Goal: Information Seeking & Learning: Learn about a topic

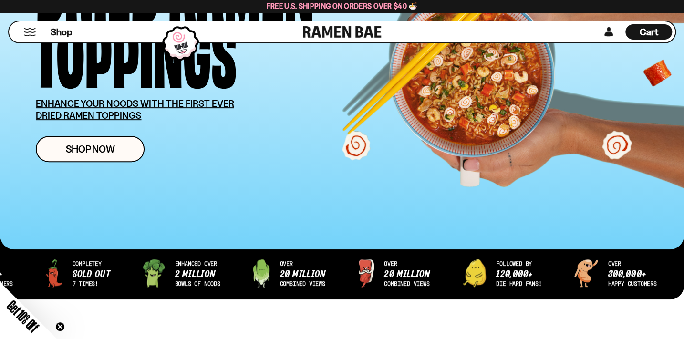
scroll to position [130, 0]
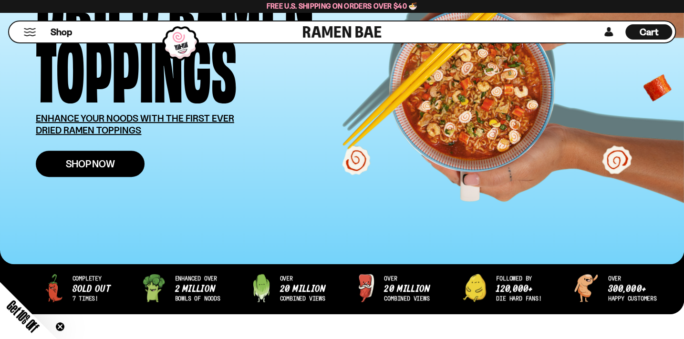
click at [105, 165] on span "Shop Now" at bounding box center [90, 164] width 49 height 10
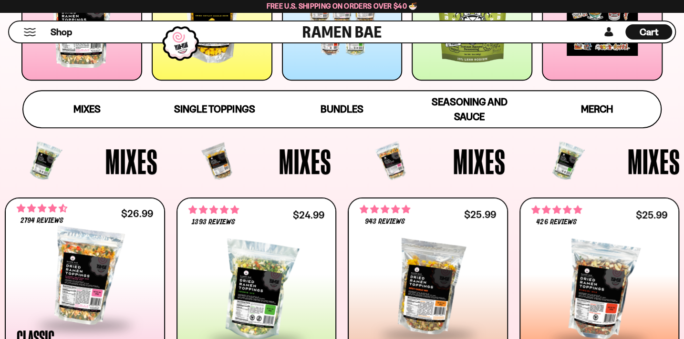
scroll to position [347, 0]
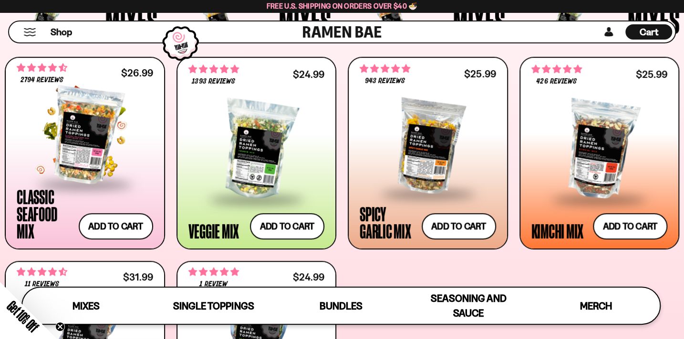
click at [77, 152] on div at bounding box center [85, 135] width 137 height 95
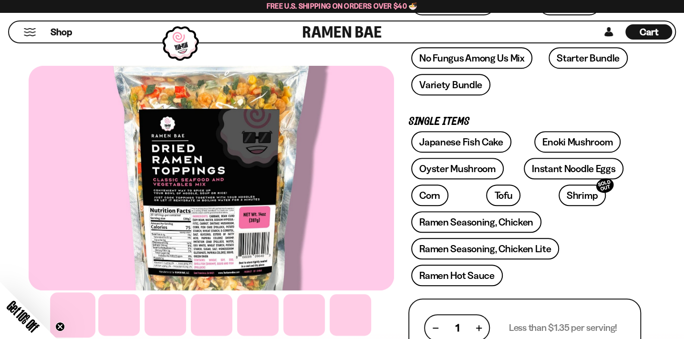
scroll to position [130, 0]
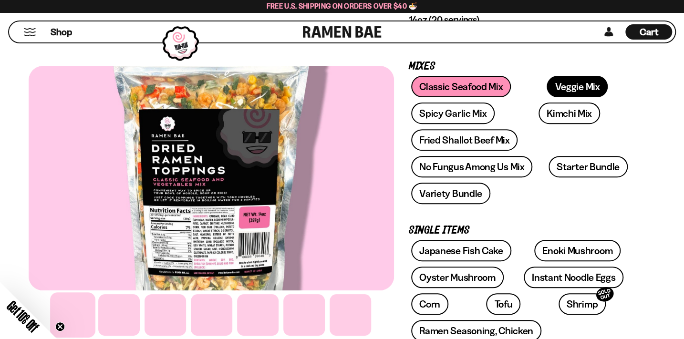
click at [547, 82] on link "Veggie Mix" at bounding box center [577, 86] width 61 height 21
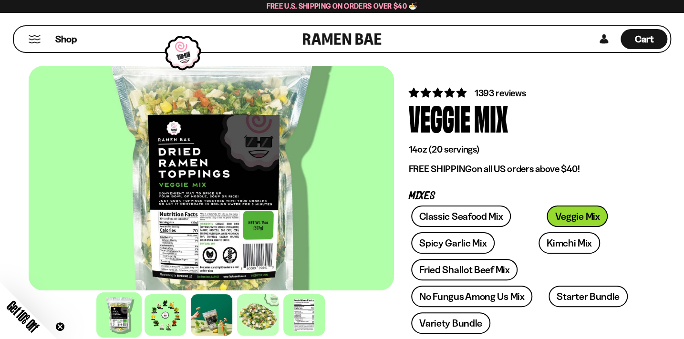
click at [475, 91] on span "1393 reviews" at bounding box center [501, 92] width 52 height 11
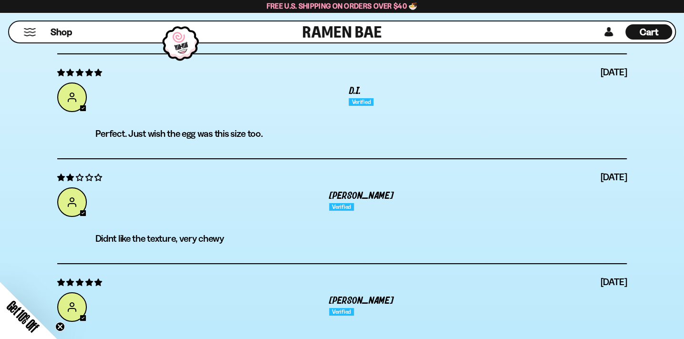
scroll to position [3677, 0]
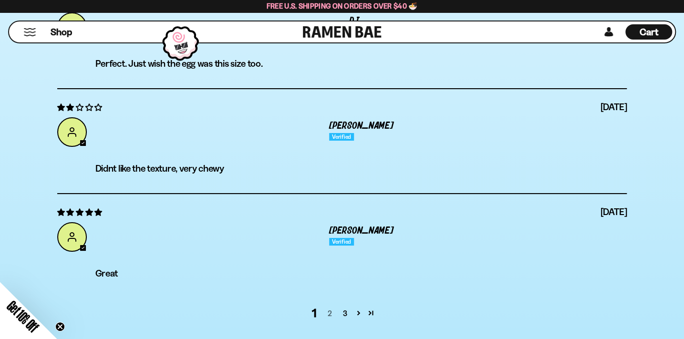
click at [330, 308] on link "2" at bounding box center [329, 313] width 15 height 11
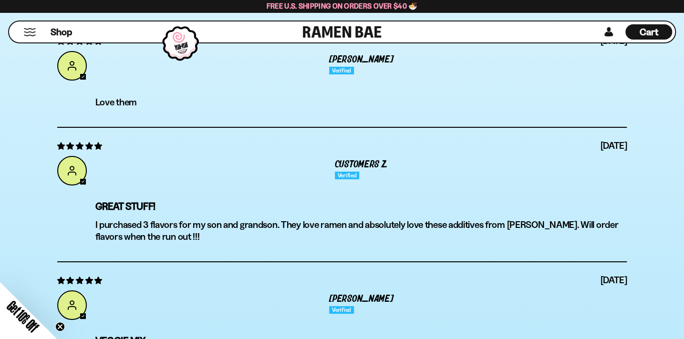
scroll to position [3693, 0]
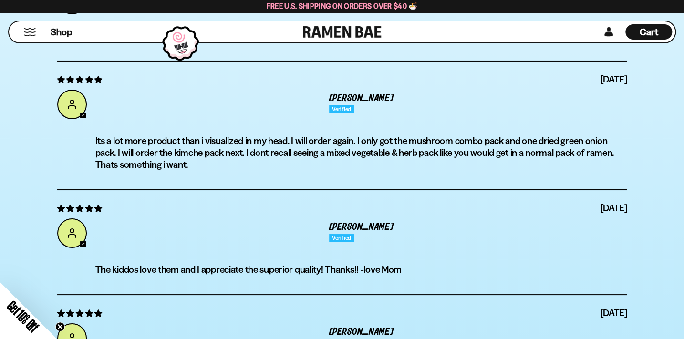
scroll to position [3736, 0]
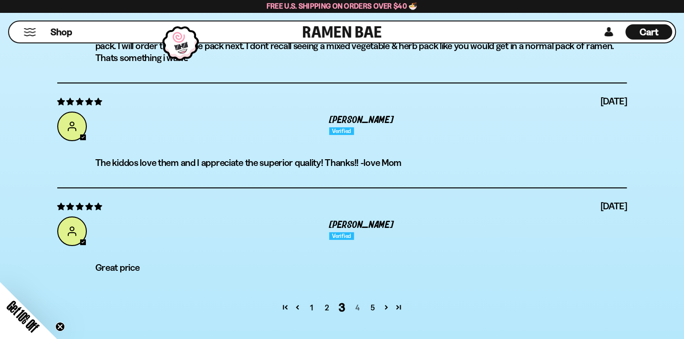
click at [357, 302] on link "4" at bounding box center [357, 307] width 15 height 11
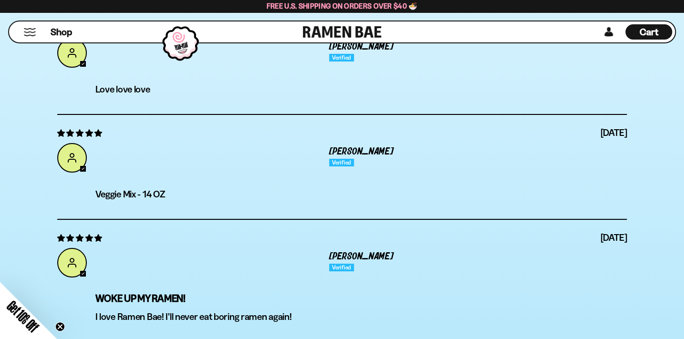
scroll to position [3700, 0]
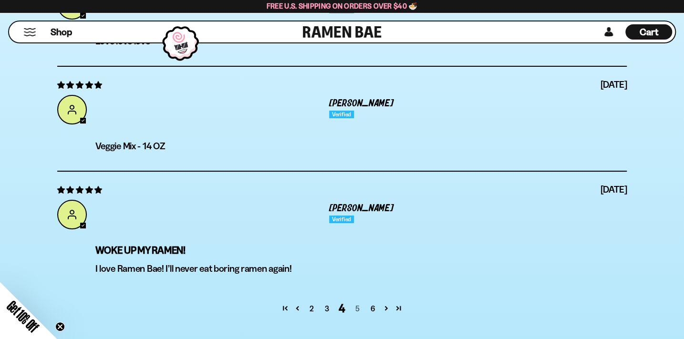
click at [358, 303] on link "5" at bounding box center [357, 308] width 15 height 11
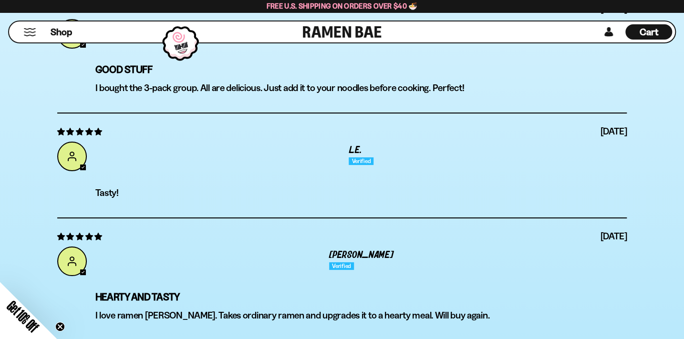
scroll to position [3736, 0]
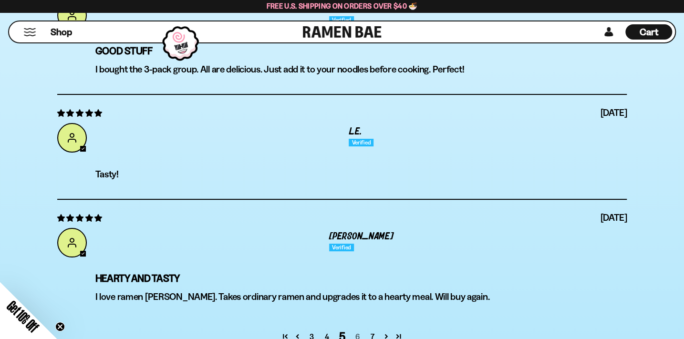
click at [357, 331] on link "6" at bounding box center [357, 336] width 15 height 11
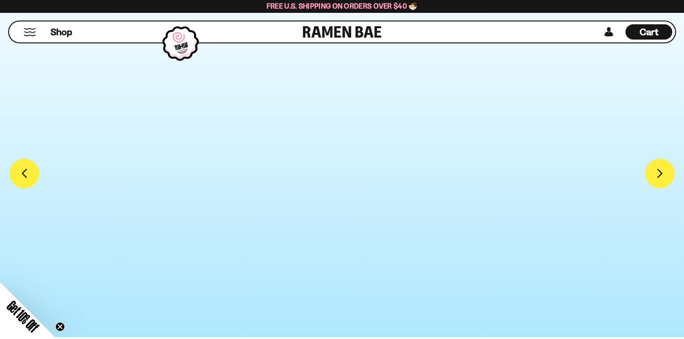
scroll to position [0, 0]
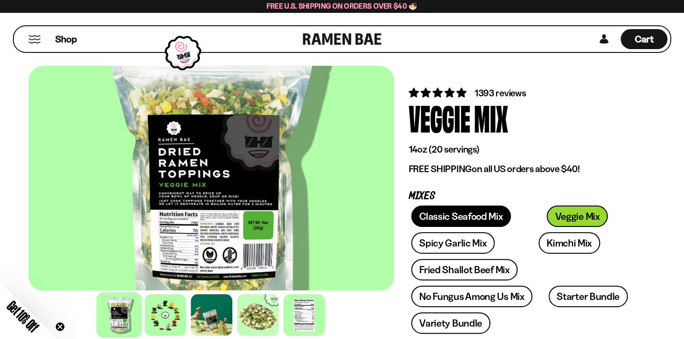
click at [420, 210] on link "Classic Seafood Mix" at bounding box center [461, 216] width 100 height 21
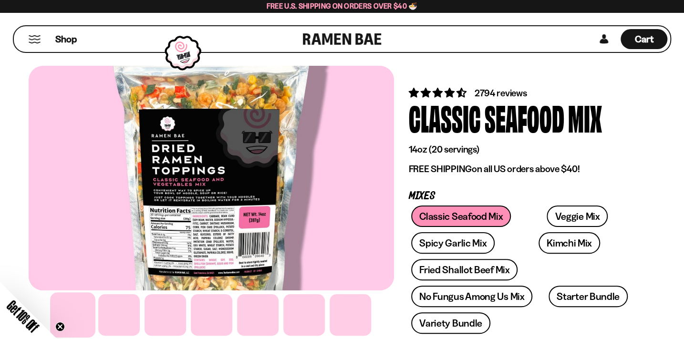
click at [475, 94] on span "2794 reviews" at bounding box center [501, 92] width 53 height 11
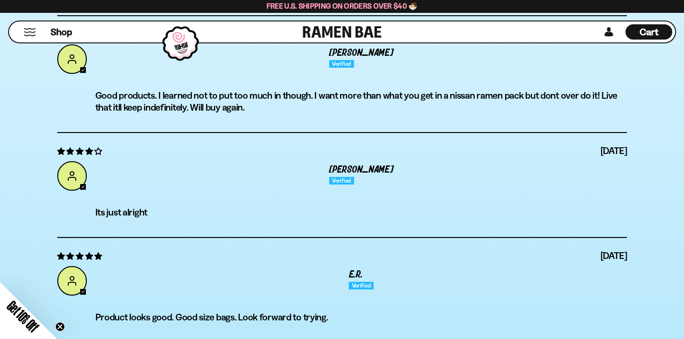
scroll to position [3655, 0]
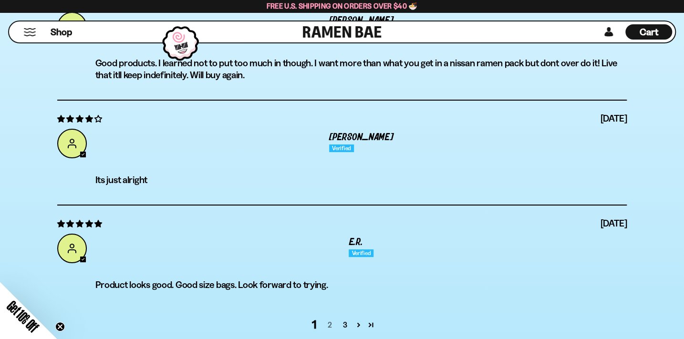
click at [330, 319] on link "2" at bounding box center [329, 324] width 15 height 11
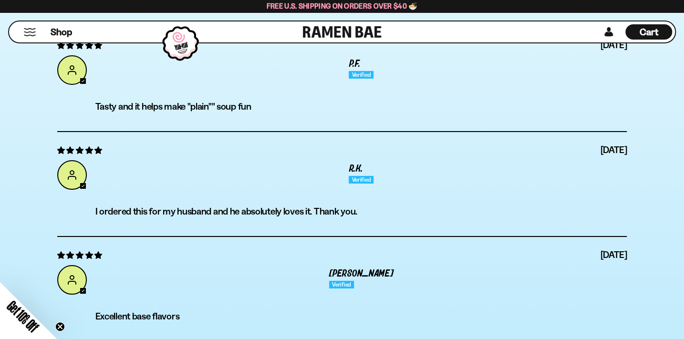
scroll to position [3584, 0]
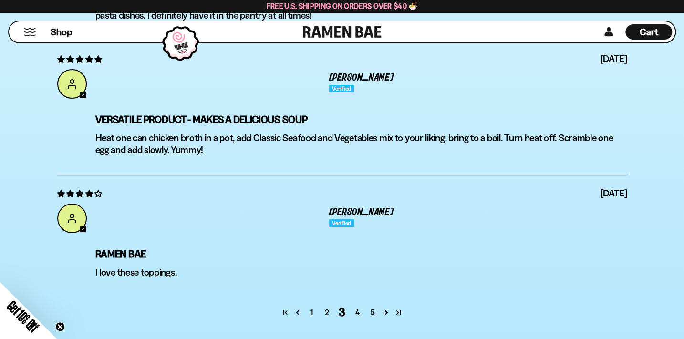
scroll to position [3757, 0]
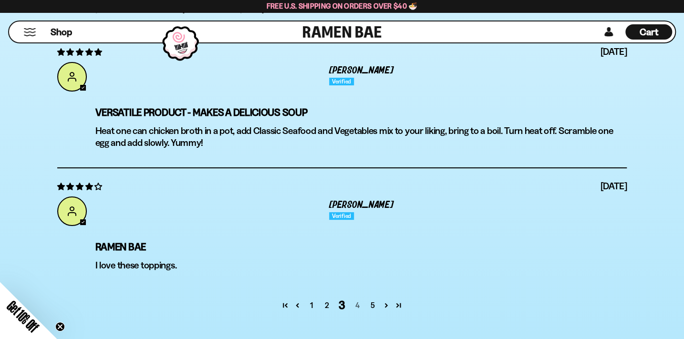
click at [356, 300] on link "4" at bounding box center [357, 305] width 15 height 11
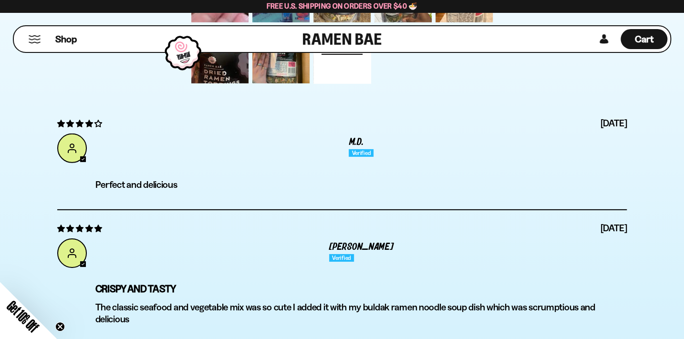
scroll to position [0, 0]
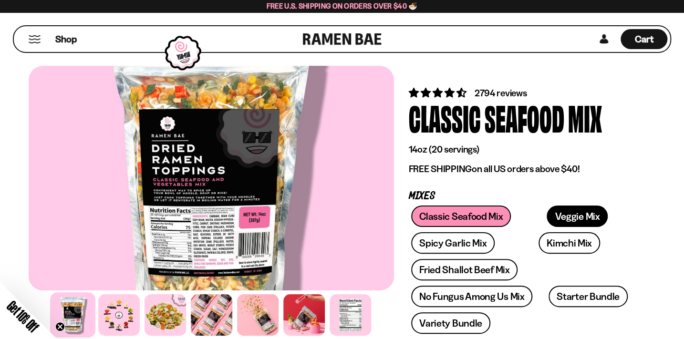
click at [547, 217] on link "Veggie Mix" at bounding box center [577, 216] width 61 height 21
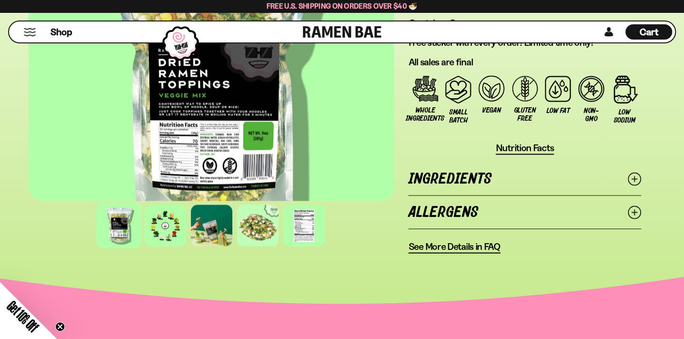
scroll to position [868, 0]
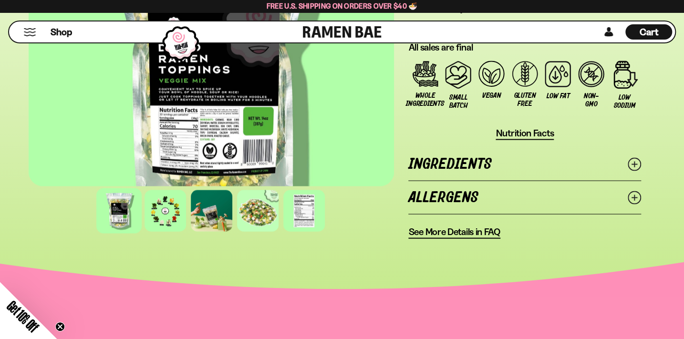
click at [440, 226] on span "See More Details in FAQ" at bounding box center [455, 232] width 92 height 12
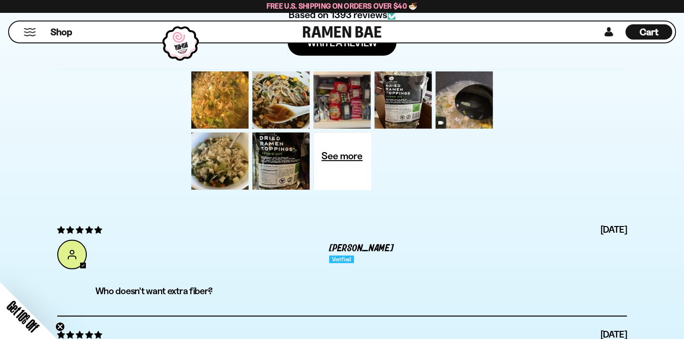
scroll to position [3298, 0]
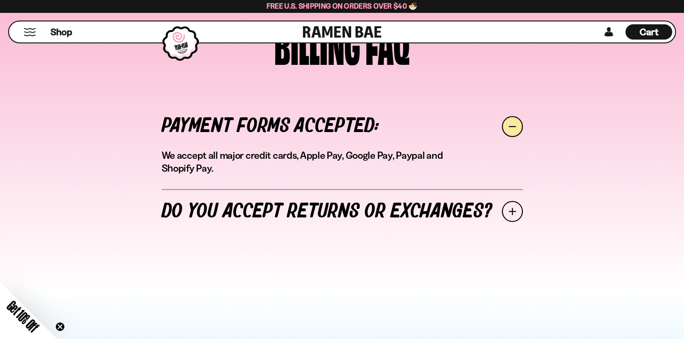
scroll to position [781, 0]
